Goal: Information Seeking & Learning: Compare options

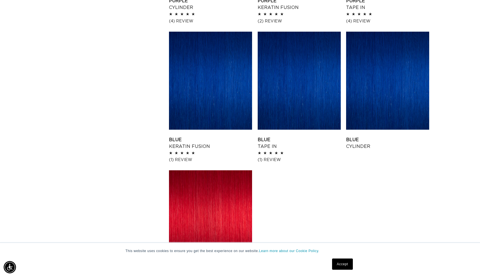
scroll to position [724, 0]
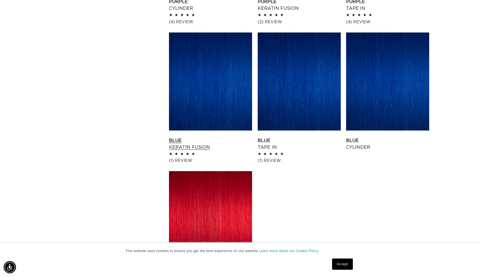
click at [221, 137] on link "Blue Keratin Fusion" at bounding box center [210, 143] width 83 height 13
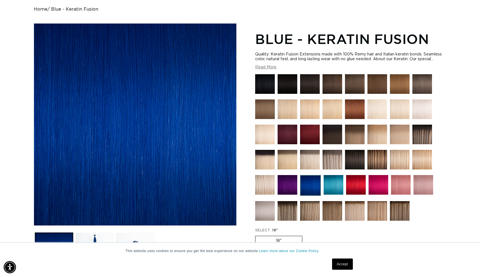
scroll to position [0, 440]
click at [289, 185] on img at bounding box center [287, 185] width 20 height 20
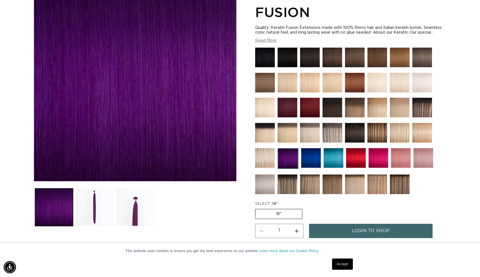
scroll to position [98, 0]
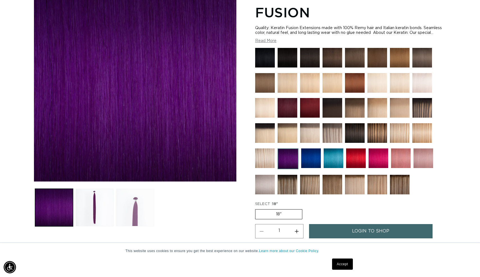
click at [131, 207] on button "Load image 3 in gallery view" at bounding box center [135, 208] width 38 height 38
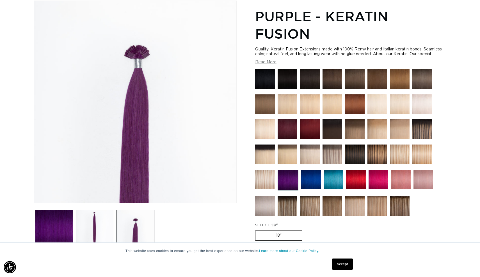
scroll to position [0, 880]
click at [84, 228] on button "Load image 2 in gallery view" at bounding box center [95, 229] width 38 height 38
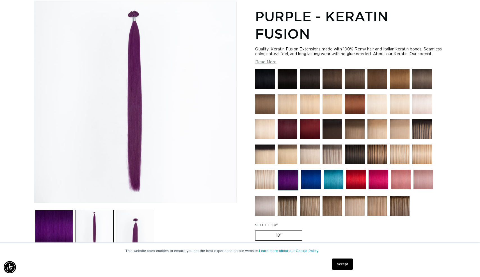
scroll to position [0, 0]
click at [312, 177] on img at bounding box center [311, 180] width 20 height 20
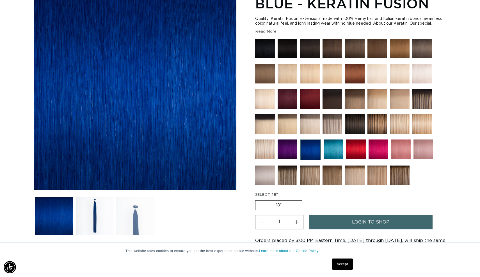
click at [135, 212] on button "Load image 3 in gallery view" at bounding box center [135, 216] width 38 height 38
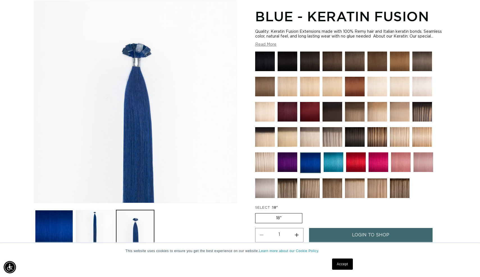
scroll to position [0, 880]
click at [396, 165] on img at bounding box center [401, 163] width 20 height 20
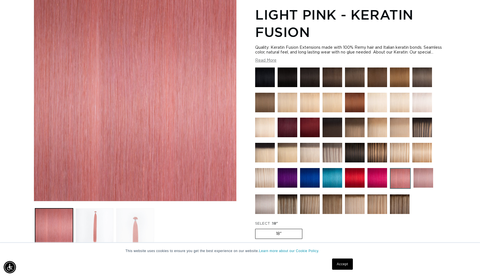
scroll to position [0, 440]
click at [124, 231] on button "Load image 3 in gallery view" at bounding box center [135, 228] width 38 height 38
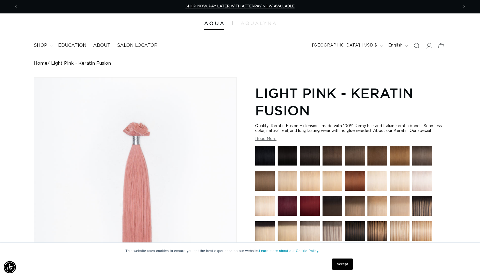
scroll to position [0, 0]
